Goal: Task Accomplishment & Management: Manage account settings

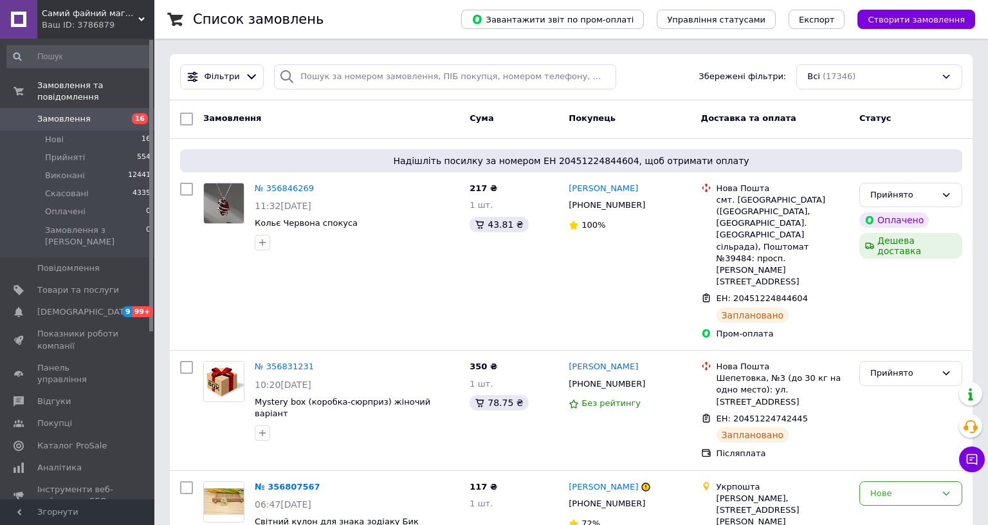
click at [118, 5] on div "Самий файний магазин Ваш ID: 3786879" at bounding box center [95, 19] width 117 height 39
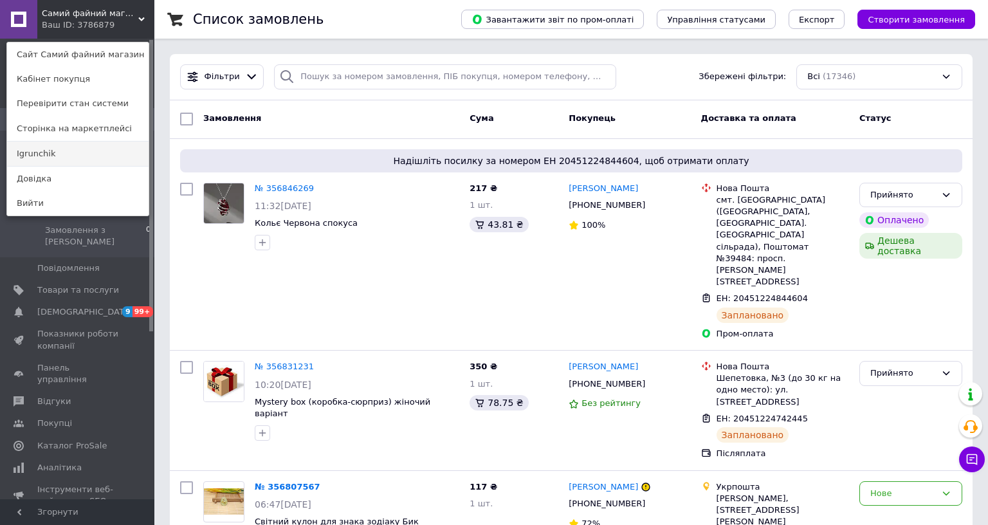
click at [73, 147] on link "Igrunchik" at bounding box center [77, 153] width 141 height 24
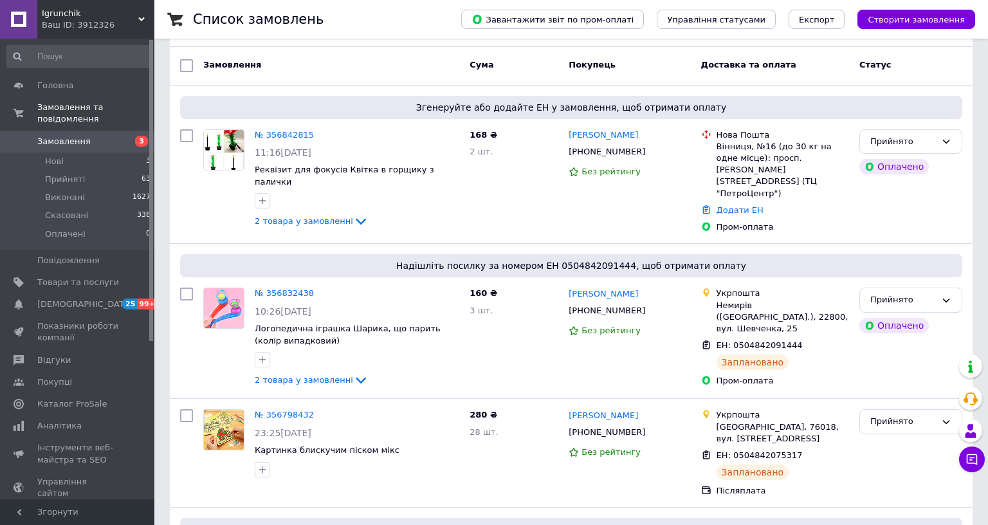
scroll to position [129, 0]
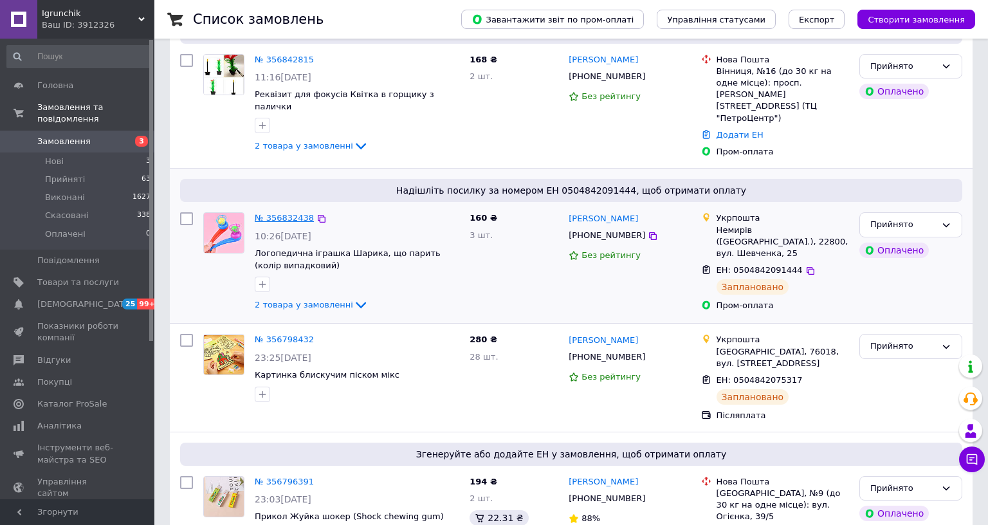
click at [270, 213] on link "№ 356832438" at bounding box center [284, 218] width 59 height 10
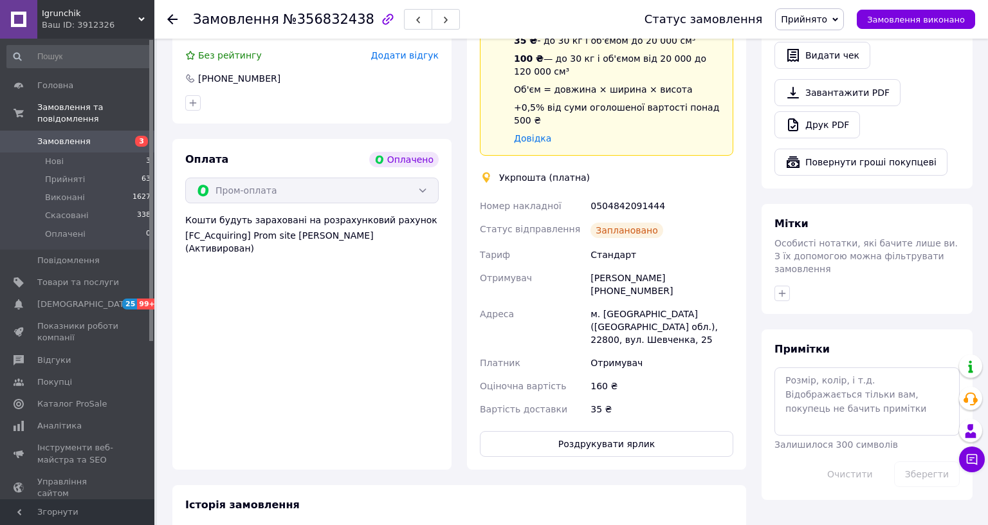
scroll to position [836, 0]
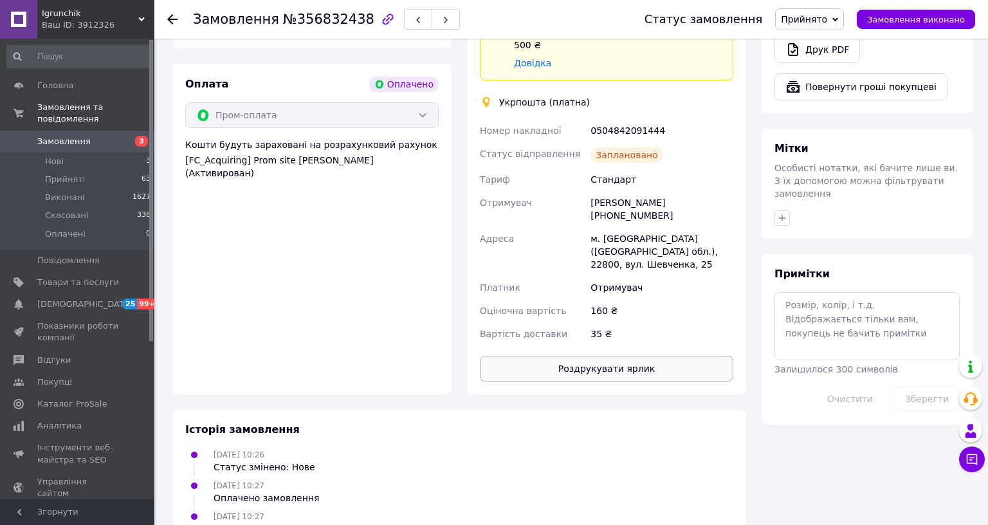
click at [603, 356] on button "Роздрукувати ярлик" at bounding box center [606, 369] width 253 height 26
drag, startPoint x: 77, startPoint y: 129, endPoint x: 87, endPoint y: 128, distance: 10.4
click at [77, 136] on span "Замовлення" at bounding box center [63, 142] width 53 height 12
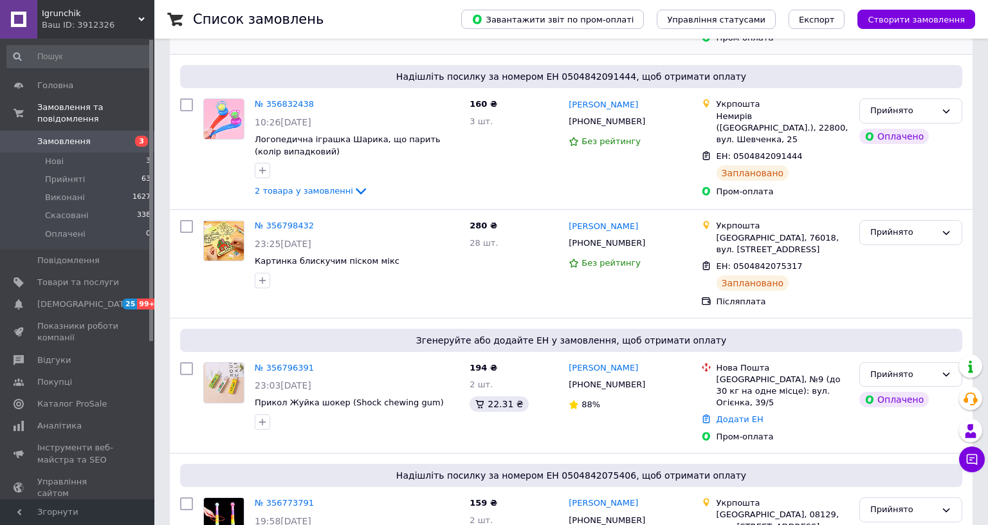
scroll to position [257, 0]
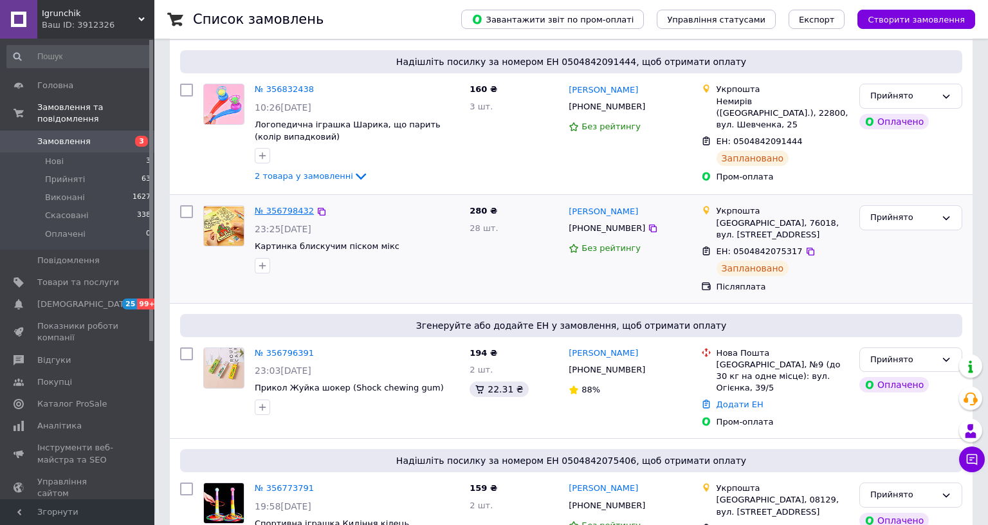
click at [266, 206] on link "№ 356798432" at bounding box center [284, 211] width 59 height 10
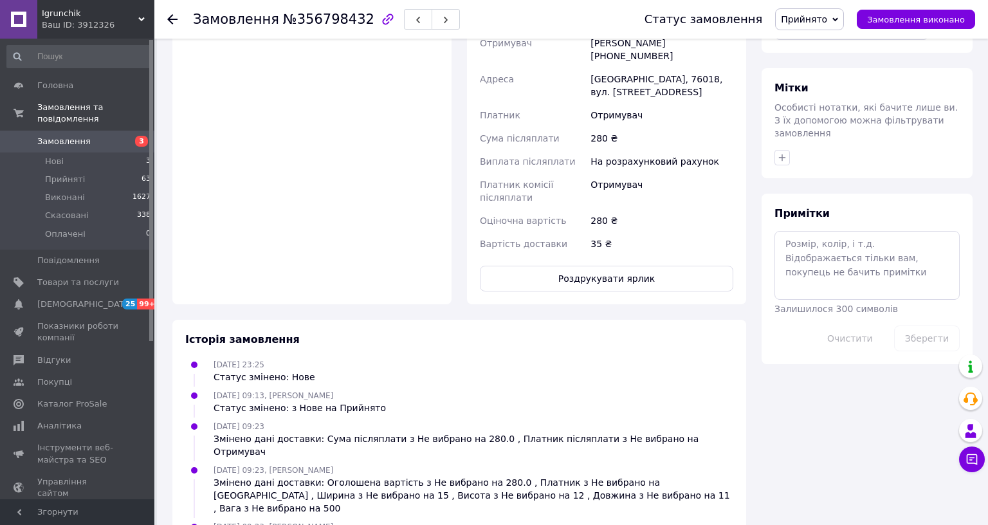
scroll to position [565, 0]
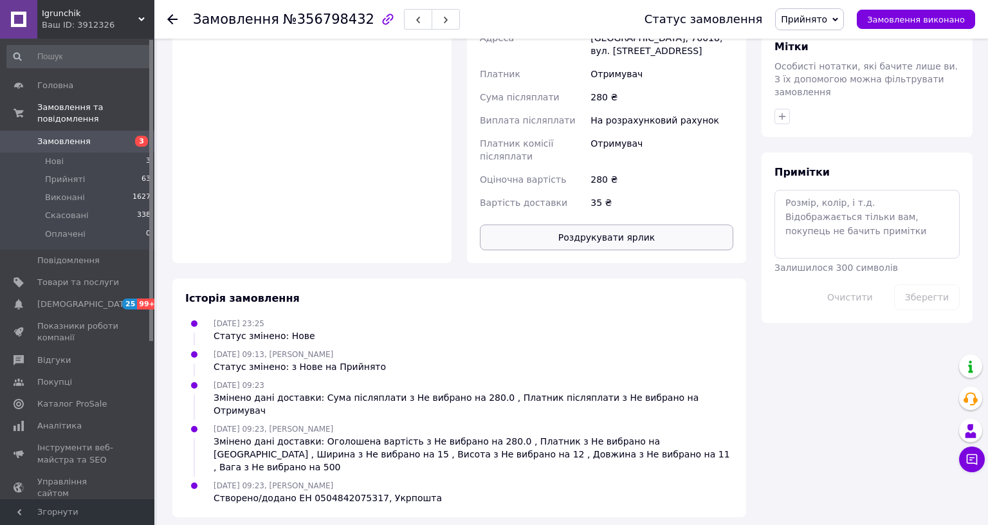
click at [603, 224] on button "Роздрукувати ярлик" at bounding box center [606, 237] width 253 height 26
drag, startPoint x: 66, startPoint y: 129, endPoint x: 351, endPoint y: 48, distance: 296.3
click at [68, 136] on span "Замовлення" at bounding box center [63, 142] width 53 height 12
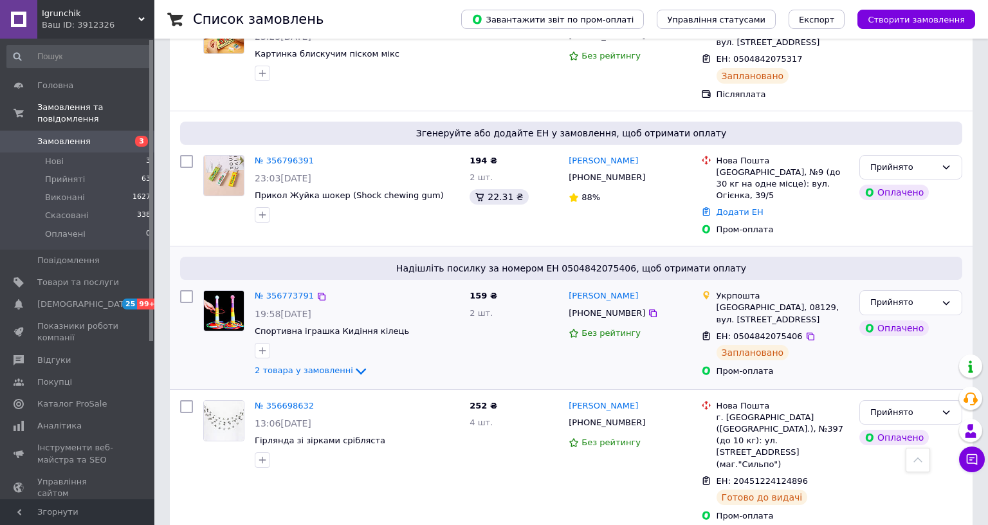
scroll to position [386, 0]
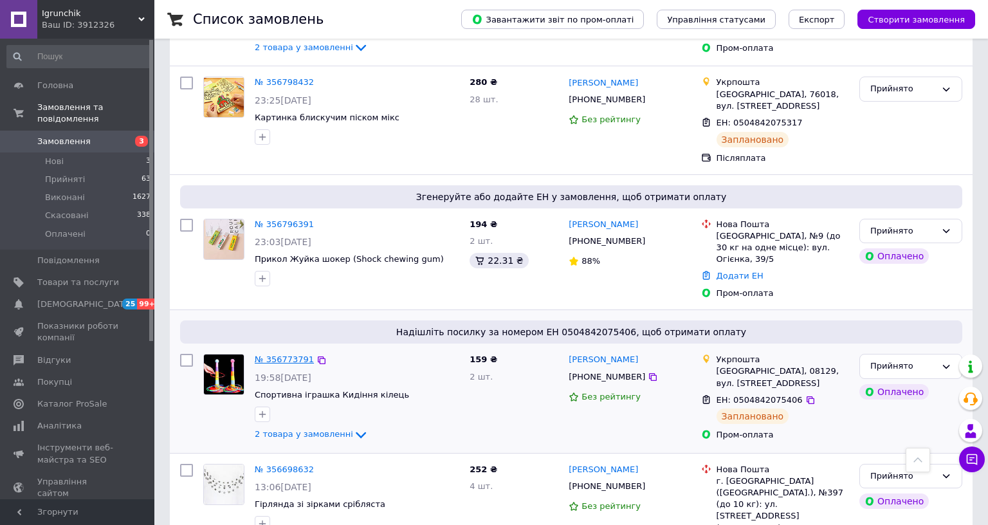
click at [269, 354] on link "№ 356773791" at bounding box center [284, 359] width 59 height 10
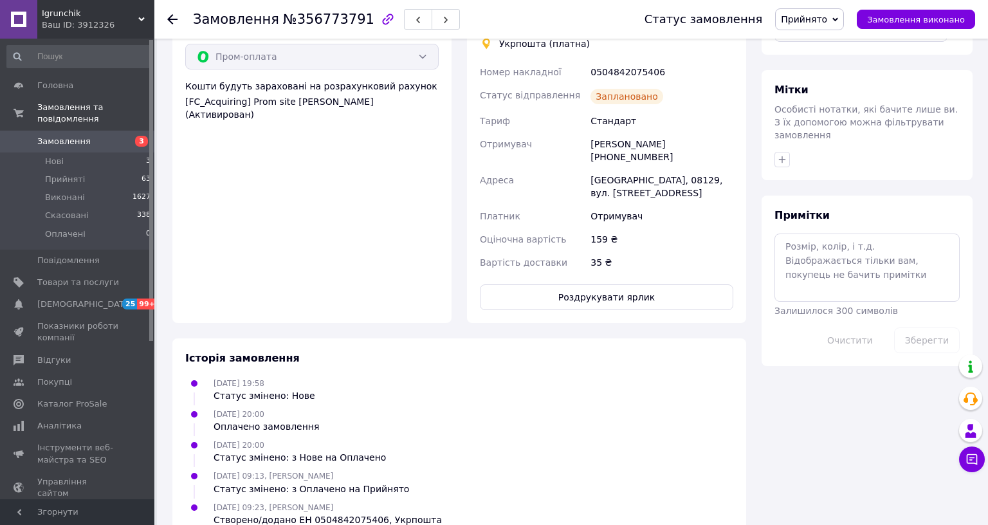
scroll to position [942, 0]
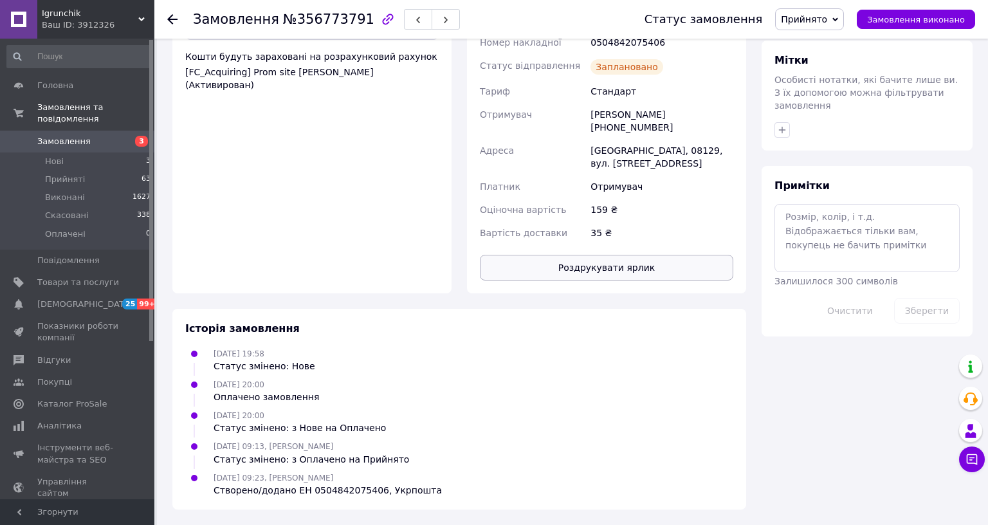
click at [615, 255] on button "Роздрукувати ярлик" at bounding box center [606, 268] width 253 height 26
